Goal: Task Accomplishment & Management: Complete application form

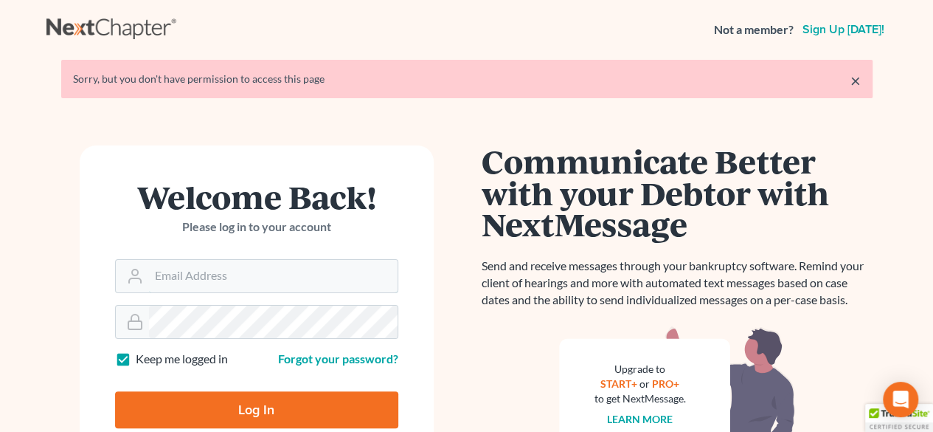
type input "[PERSON_NAME][EMAIL_ADDRESS][DOMAIN_NAME]"
click at [277, 415] on input "Log In" at bounding box center [256, 409] width 283 height 37
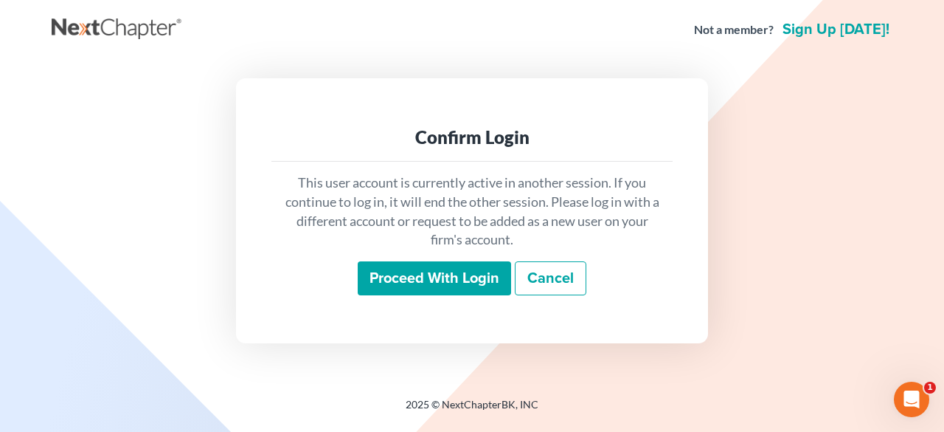
click at [453, 287] on input "Proceed with login" at bounding box center [434, 278] width 153 height 34
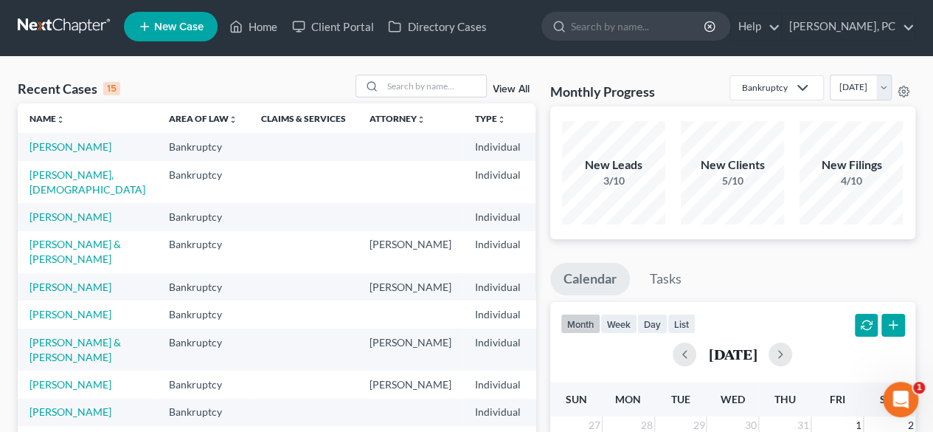
scroll to position [4, 0]
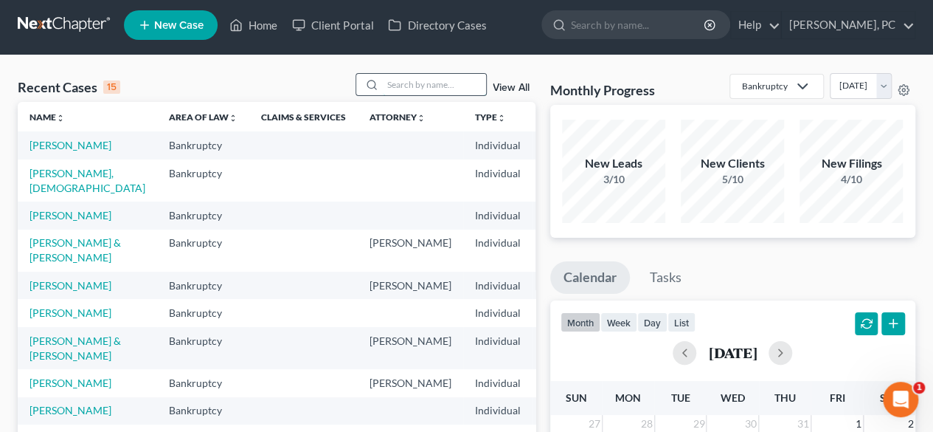
click at [462, 85] on input "search" at bounding box center [434, 84] width 103 height 21
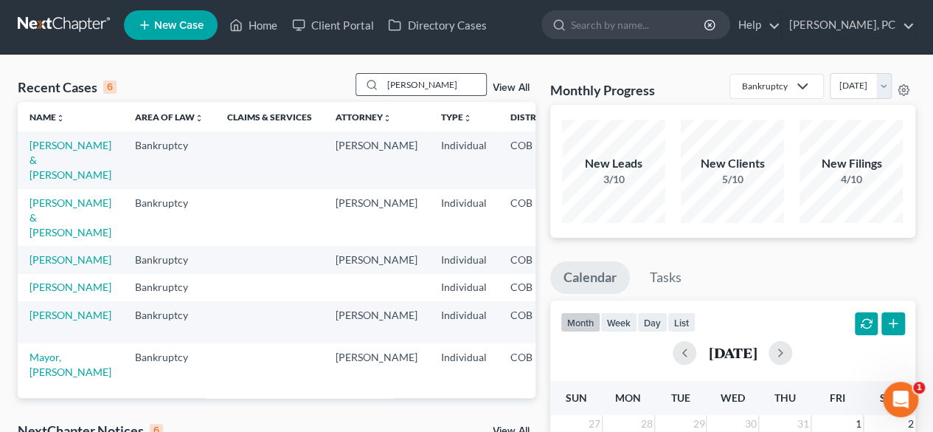
type input "[PERSON_NAME]"
click at [56, 165] on link "[PERSON_NAME] & [PERSON_NAME]" at bounding box center [71, 160] width 82 height 42
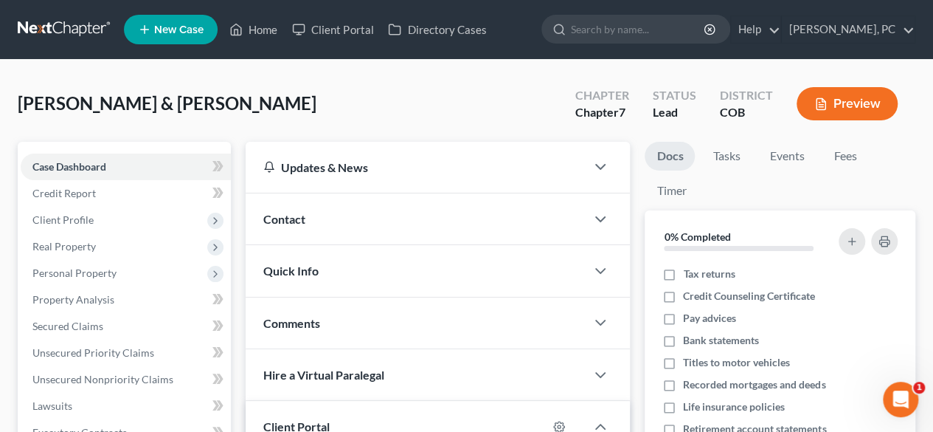
click at [851, 104] on button "Preview" at bounding box center [847, 103] width 101 height 33
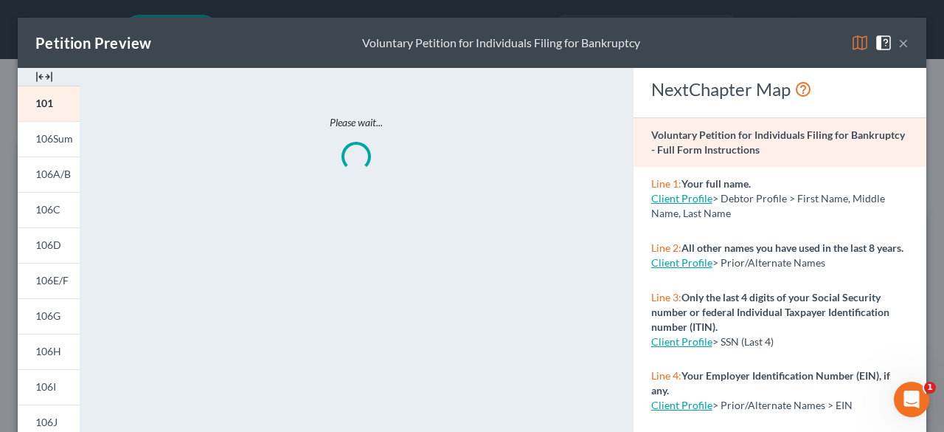
click at [41, 79] on img at bounding box center [44, 77] width 18 height 18
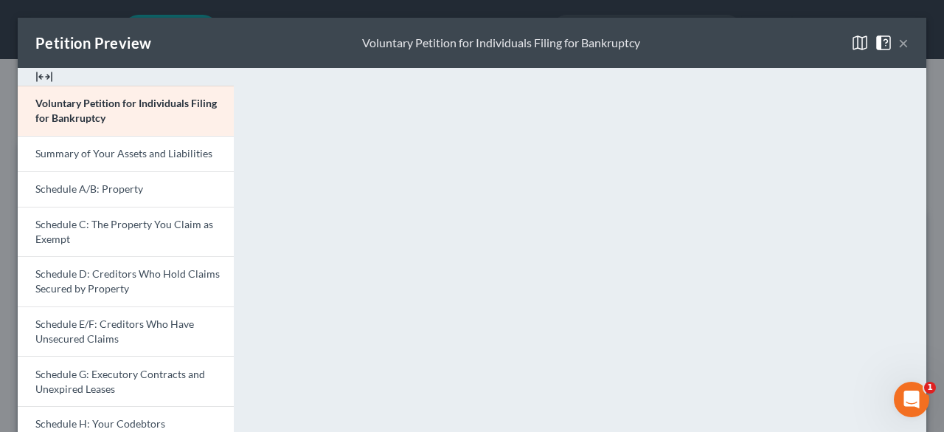
click at [42, 72] on img at bounding box center [44, 77] width 18 height 18
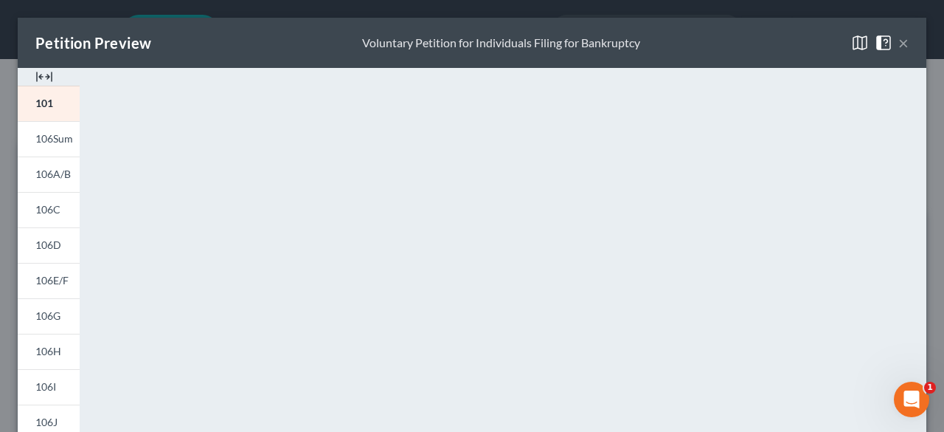
click at [40, 72] on img at bounding box center [44, 77] width 18 height 18
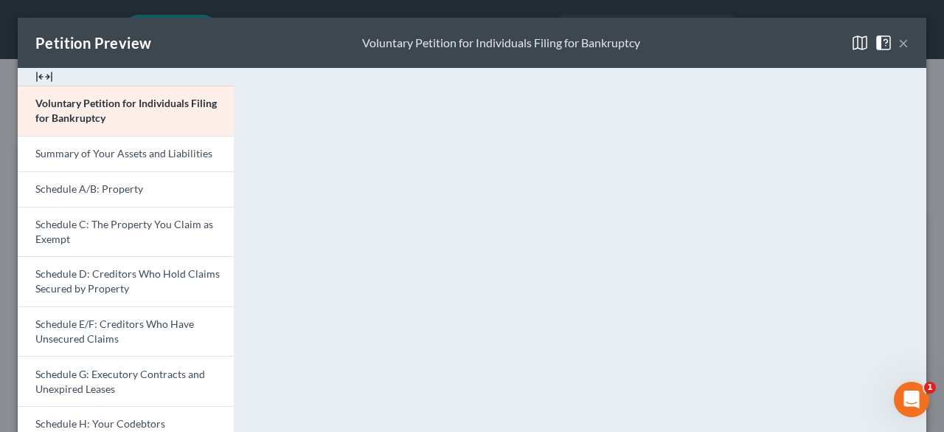
click at [49, 75] on img at bounding box center [44, 77] width 18 height 18
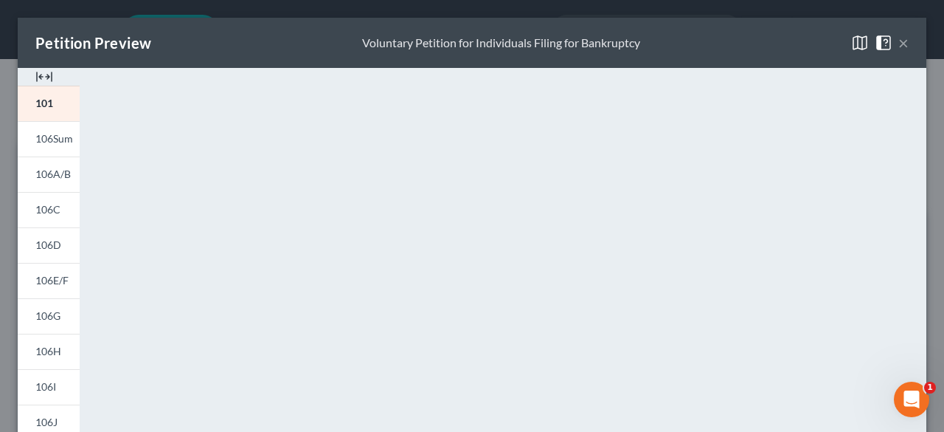
click at [899, 43] on button "×" at bounding box center [904, 43] width 10 height 18
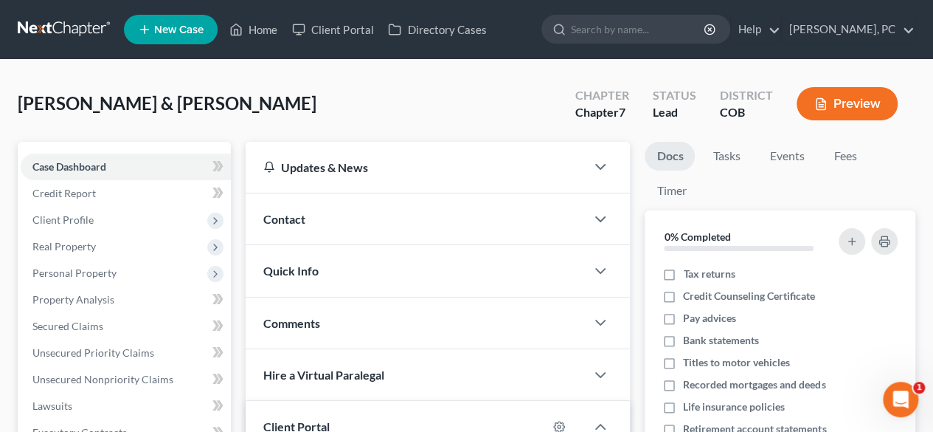
click at [874, 107] on button "Preview" at bounding box center [847, 103] width 101 height 33
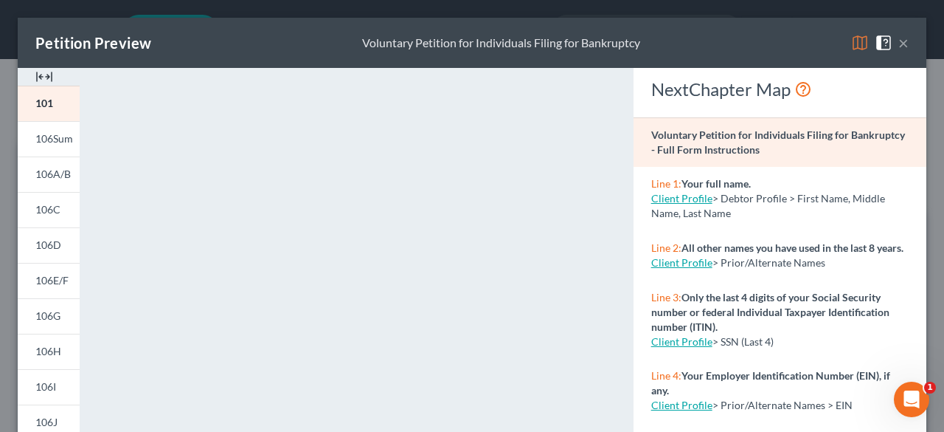
click at [41, 81] on img at bounding box center [44, 77] width 18 height 18
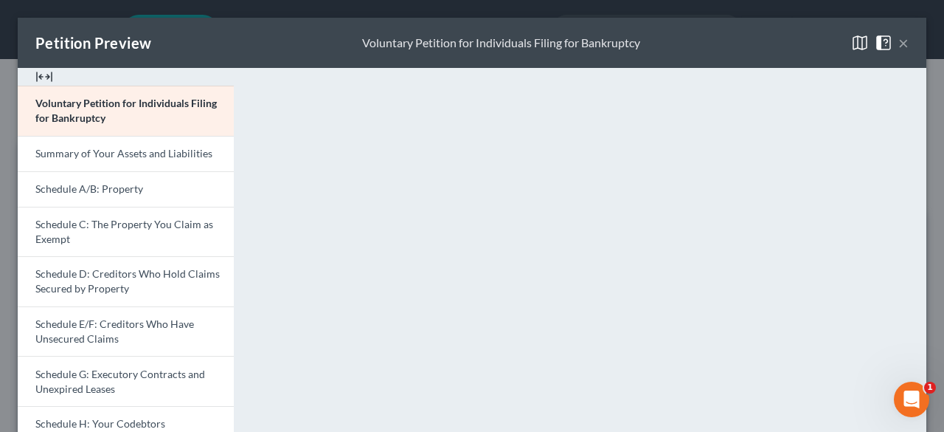
click at [899, 48] on button "×" at bounding box center [904, 43] width 10 height 18
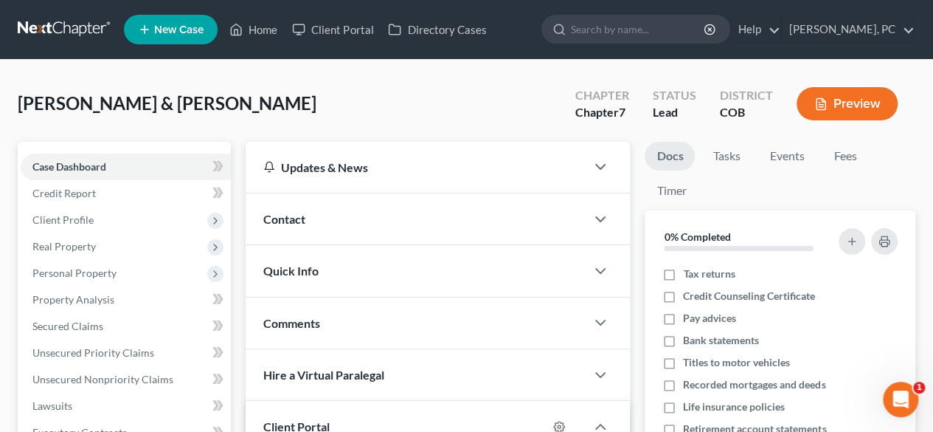
click at [865, 97] on button "Preview" at bounding box center [847, 103] width 101 height 33
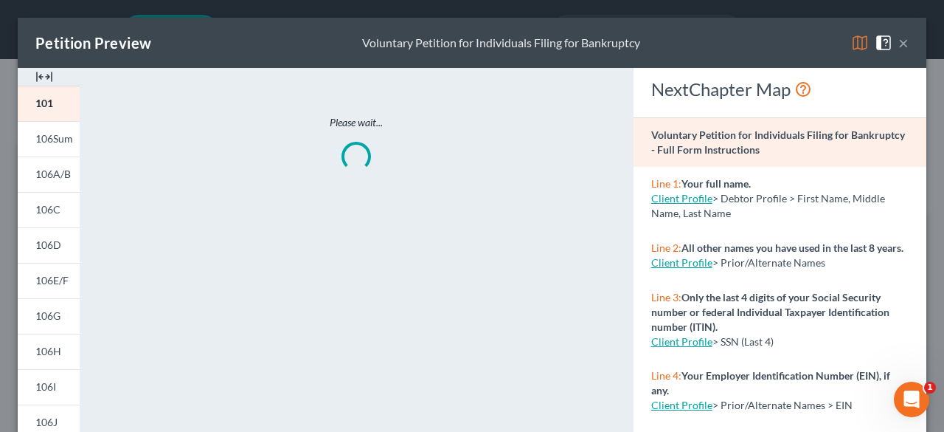
click at [46, 79] on img at bounding box center [44, 77] width 18 height 18
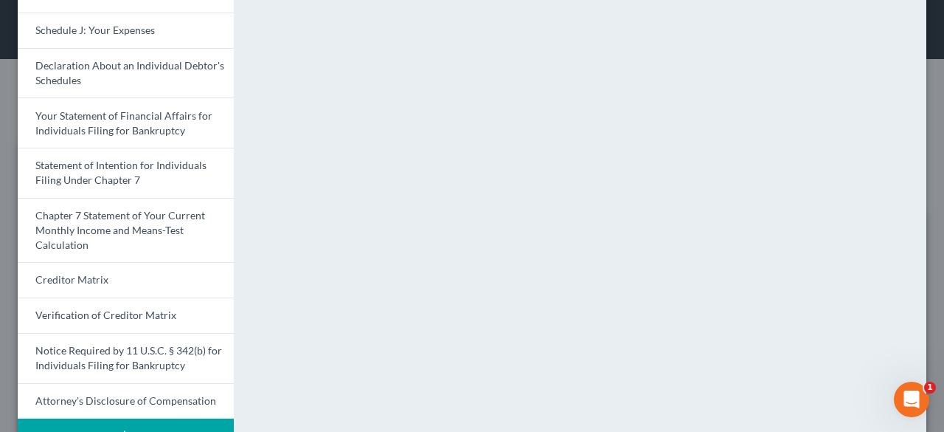
scroll to position [472, 0]
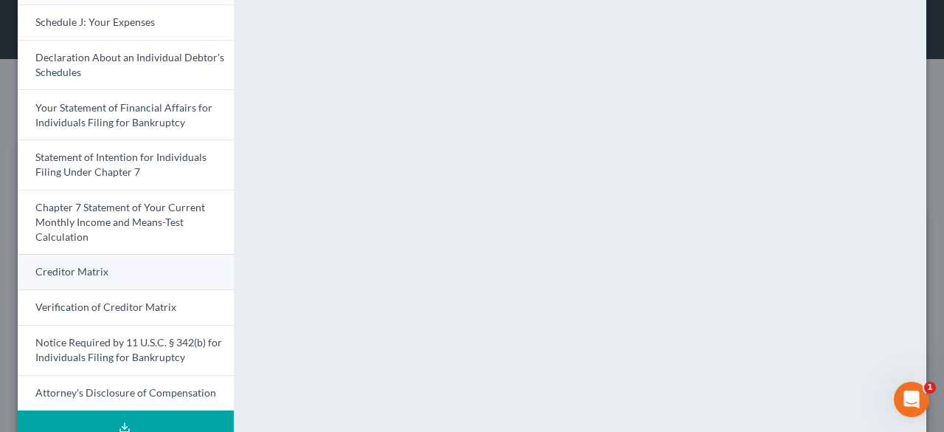
click at [121, 275] on link "Creditor Matrix" at bounding box center [126, 271] width 216 height 35
click at [122, 268] on link "Creditor Matrix" at bounding box center [126, 271] width 216 height 35
click at [141, 260] on link "Creditor Matrix" at bounding box center [126, 271] width 216 height 35
click at [125, 268] on link "Creditor Matrix" at bounding box center [126, 271] width 216 height 35
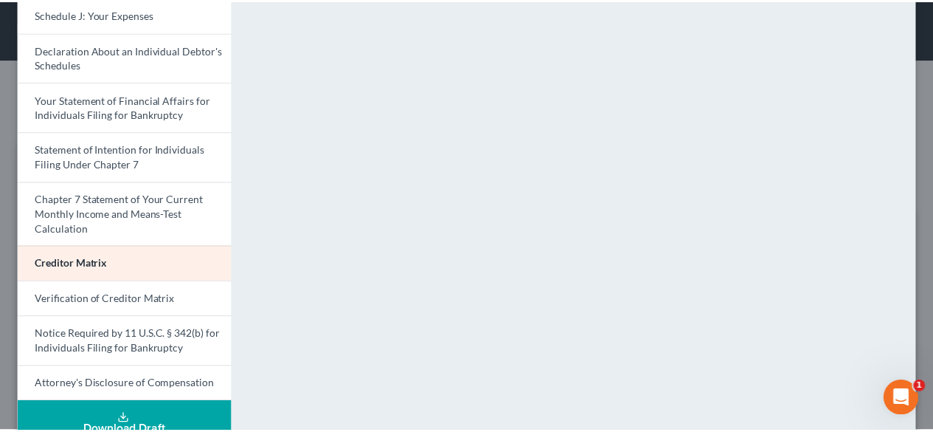
scroll to position [276, 0]
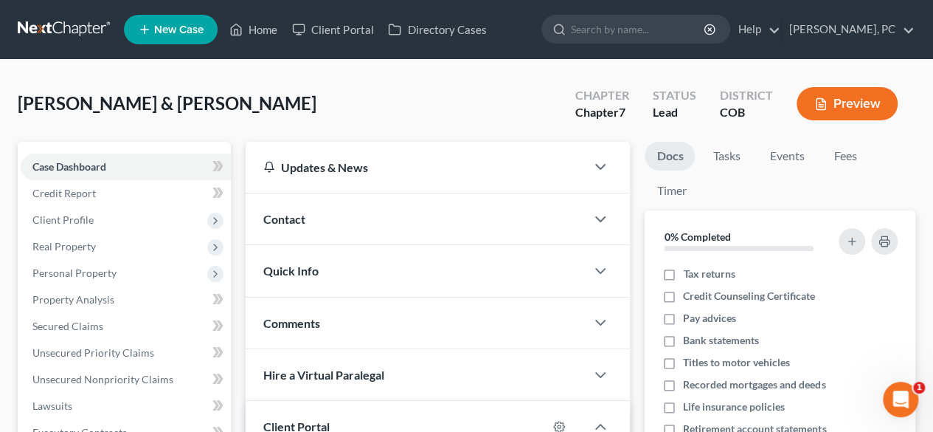
drag, startPoint x: 936, startPoint y: 235, endPoint x: 931, endPoint y: -17, distance: 251.7
click at [114, 380] on span "Unsecured Nonpriority Claims" at bounding box center [102, 379] width 141 height 13
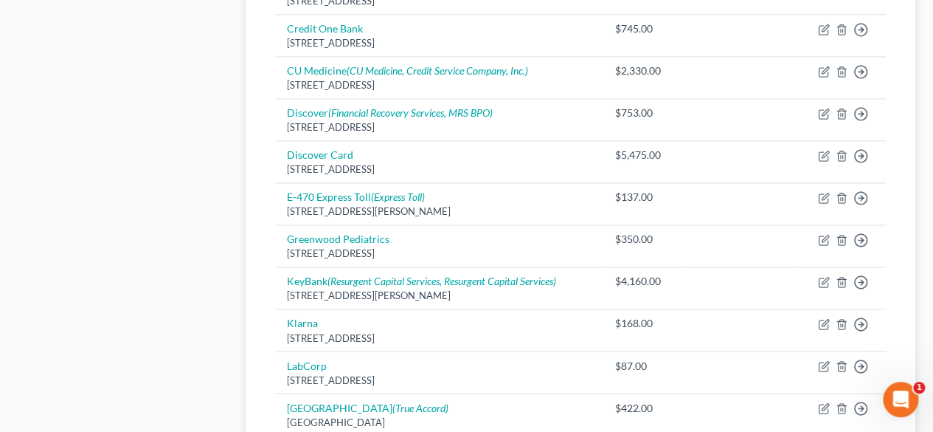
scroll to position [1067, 0]
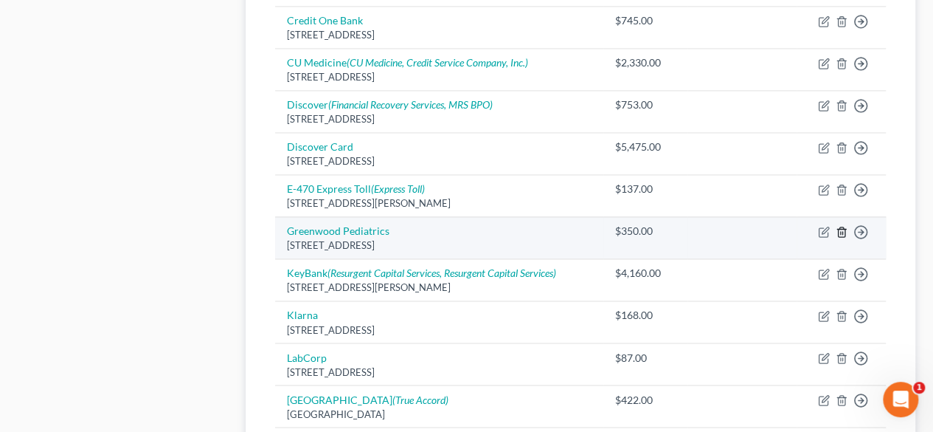
click at [841, 231] on line "button" at bounding box center [841, 232] width 0 height 3
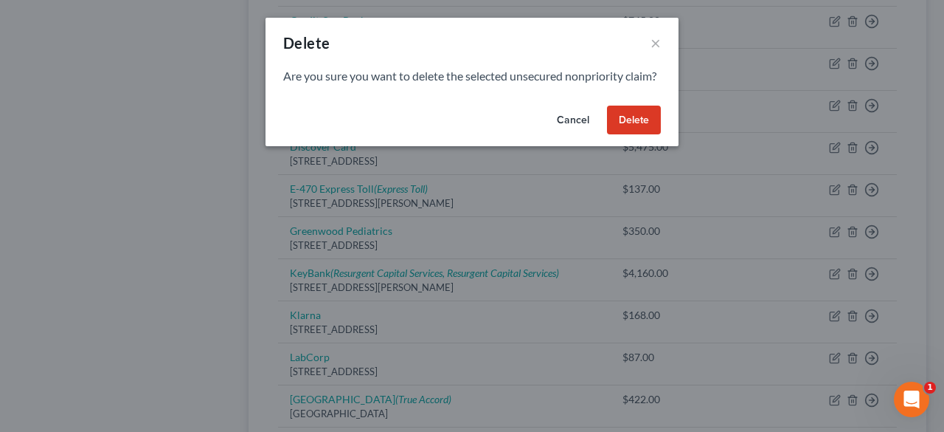
click at [632, 135] on button "Delete" at bounding box center [634, 121] width 54 height 30
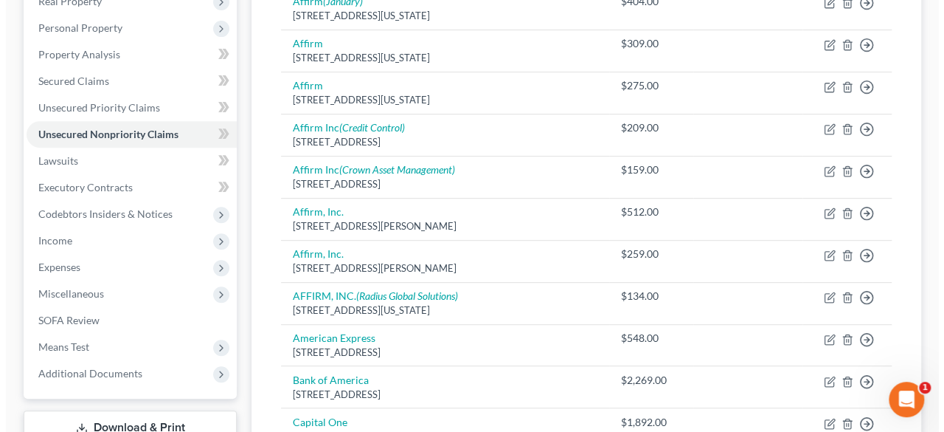
scroll to position [238, 0]
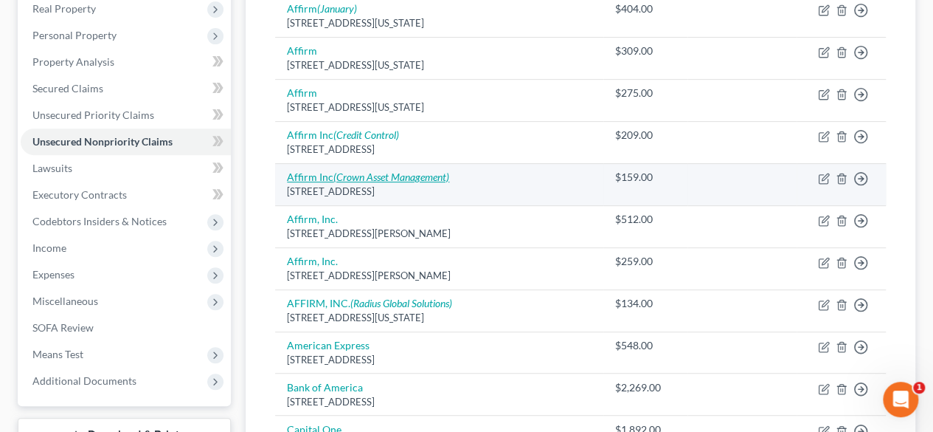
click at [393, 178] on icon "(Crown Asset Management)" at bounding box center [392, 176] width 116 height 13
select select "4"
select select "10"
select select "2"
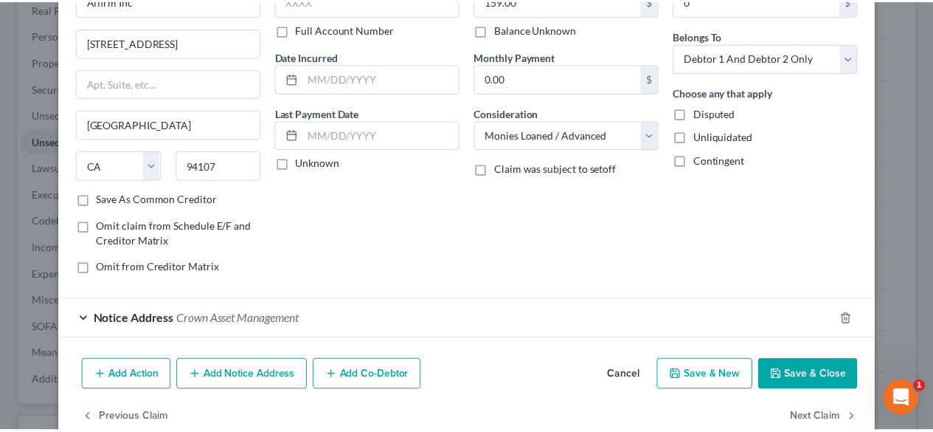
scroll to position [113, 0]
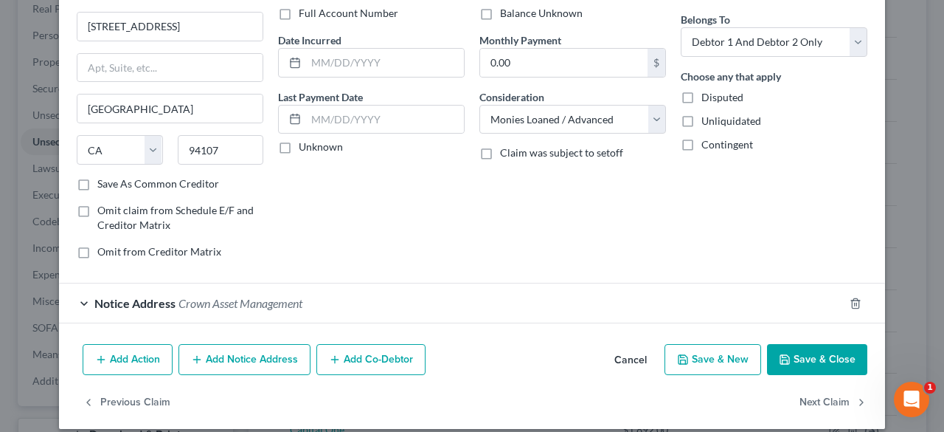
click at [636, 355] on button "Cancel" at bounding box center [631, 360] width 56 height 30
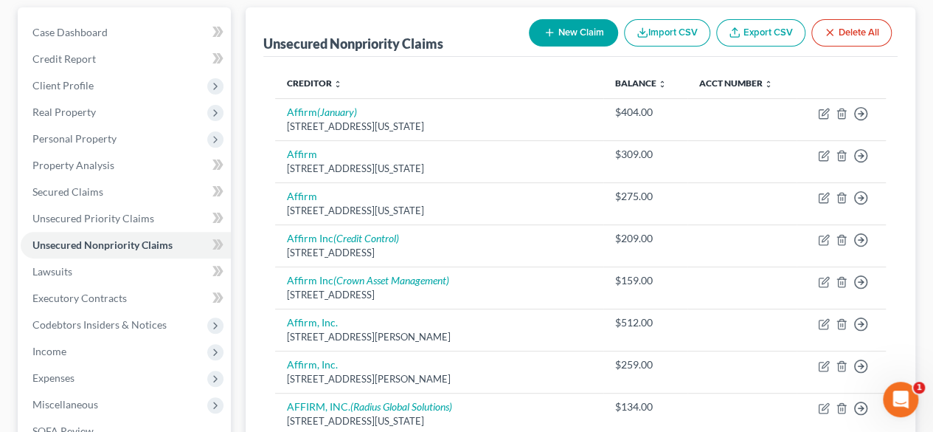
scroll to position [0, 0]
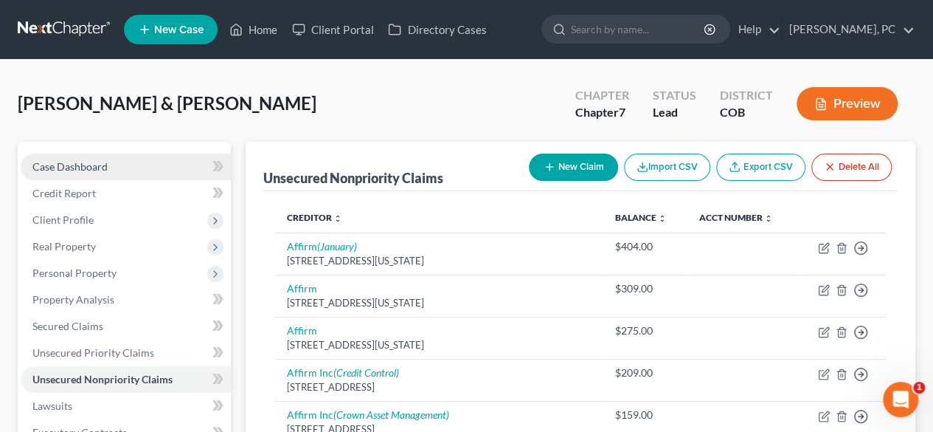
click at [63, 160] on span "Case Dashboard" at bounding box center [69, 166] width 75 height 13
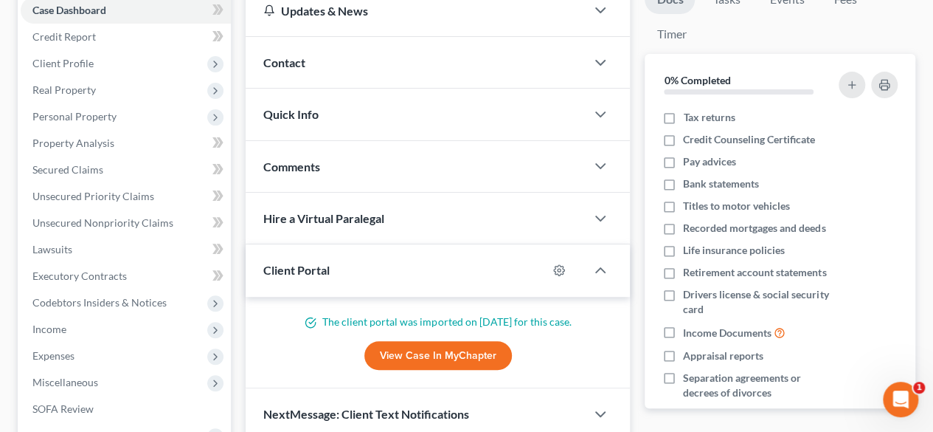
scroll to position [162, 0]
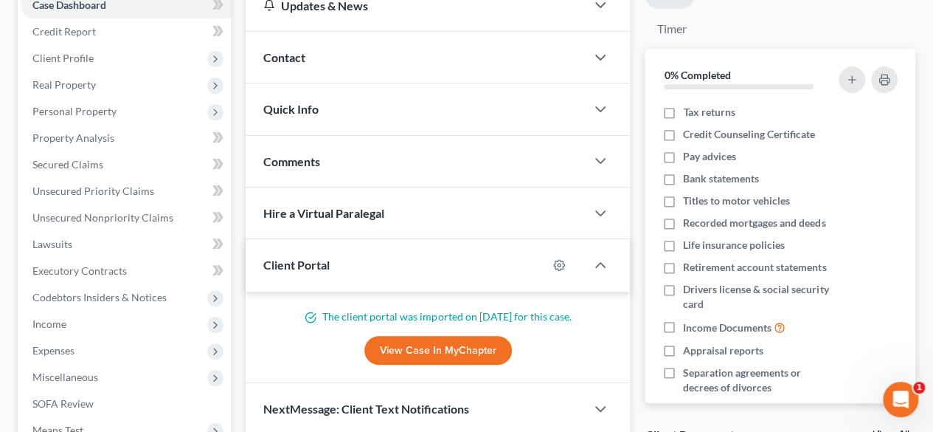
click at [469, 356] on link "View Case in MyChapter" at bounding box center [438, 351] width 148 height 30
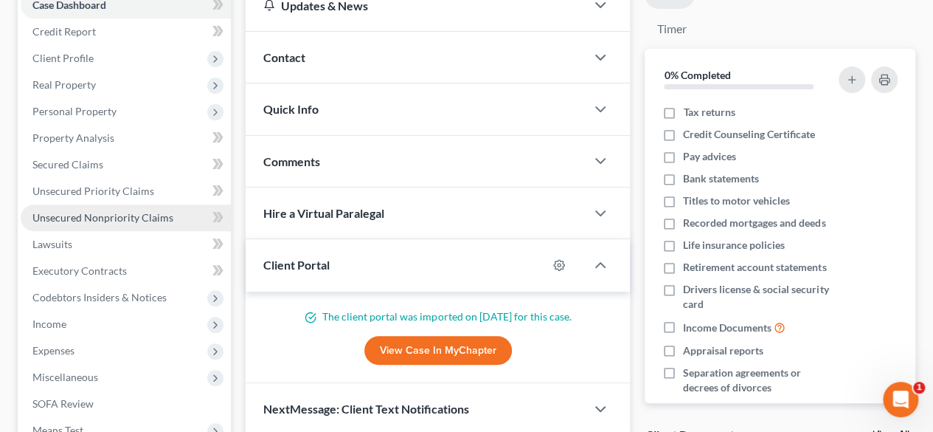
click at [100, 218] on span "Unsecured Nonpriority Claims" at bounding box center [102, 217] width 141 height 13
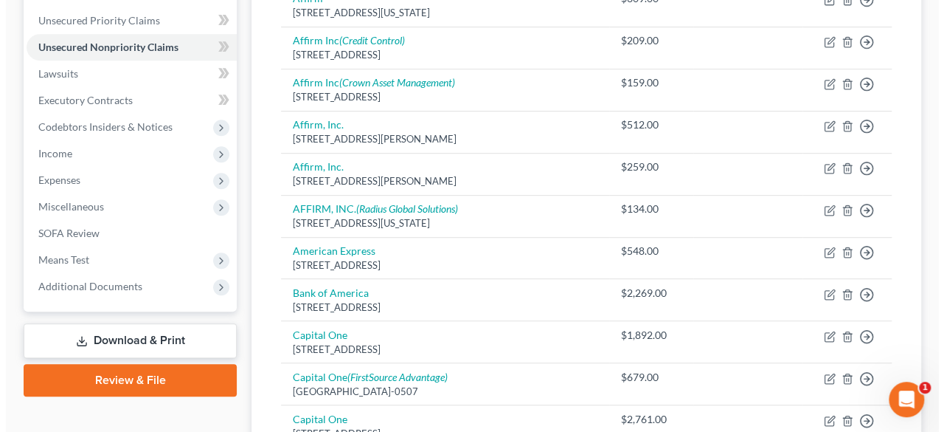
scroll to position [334, 0]
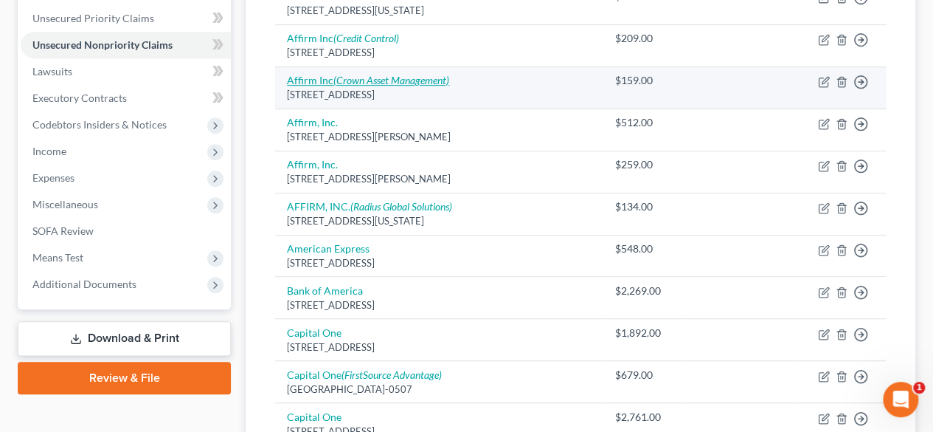
click at [339, 76] on icon "(Crown Asset Management)" at bounding box center [392, 80] width 116 height 13
select select "4"
select select "10"
select select "2"
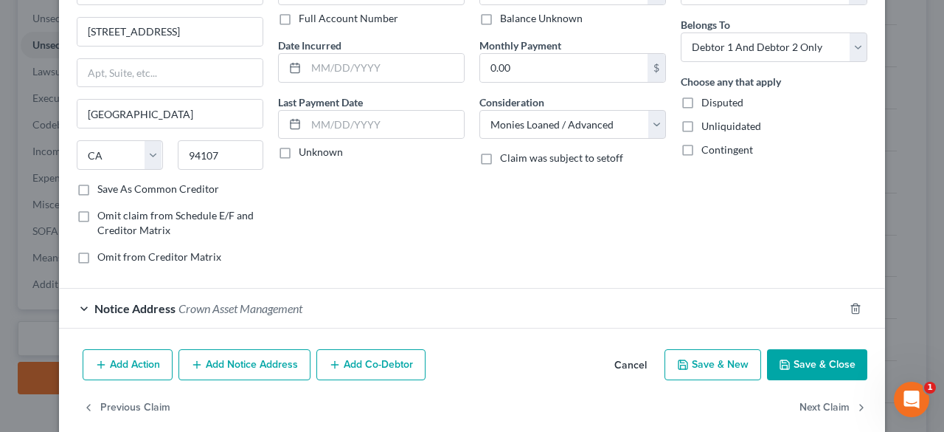
scroll to position [0, 0]
